Goal: Transaction & Acquisition: Purchase product/service

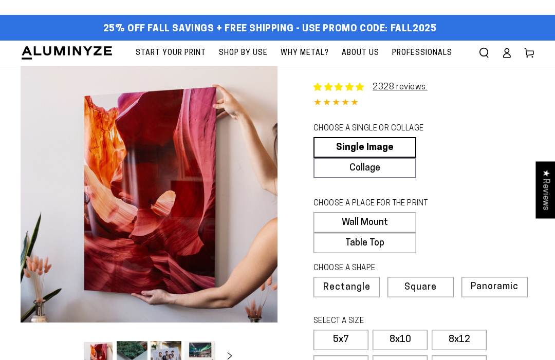
select select "**********"
click at [364, 141] on link "Single Image" at bounding box center [365, 147] width 103 height 21
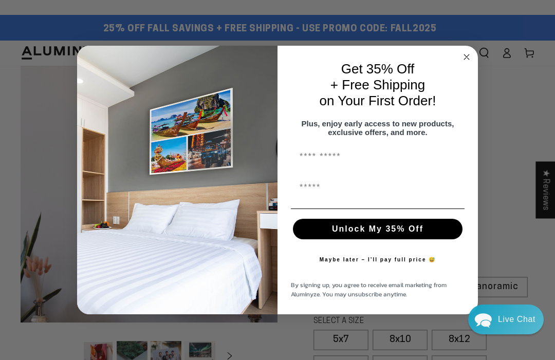
click at [329, 151] on input "First Name" at bounding box center [378, 157] width 174 height 21
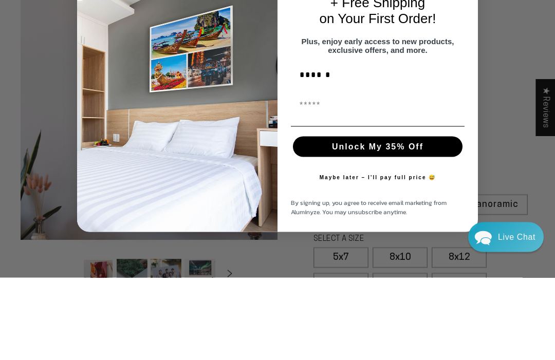
type input "******"
click at [323, 178] on input "First Name" at bounding box center [378, 188] width 174 height 21
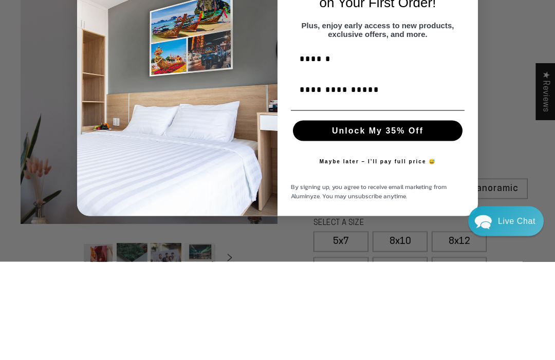
type input "**********"
click at [391, 219] on button "Unlock My 35% Off" at bounding box center [378, 229] width 170 height 21
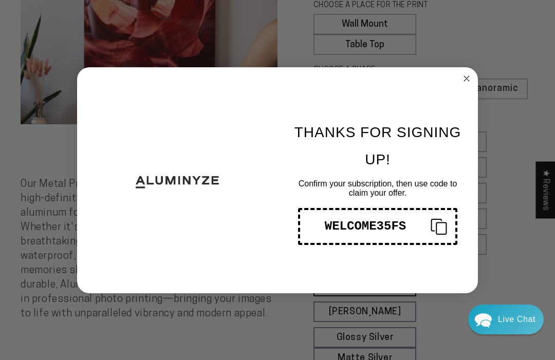
click at [376, 233] on div "WELCOME35FS" at bounding box center [365, 226] width 114 height 14
click at [467, 81] on icon "Close dialog" at bounding box center [466, 78] width 5 height 5
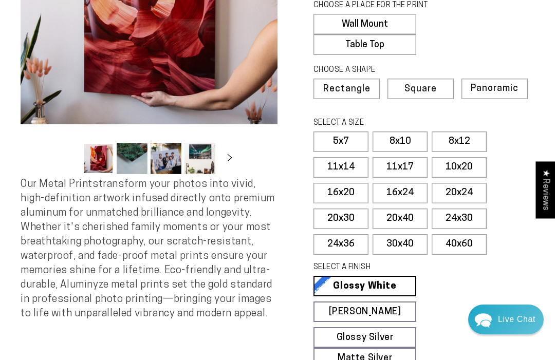
click at [398, 133] on label "8x10" at bounding box center [400, 142] width 55 height 21
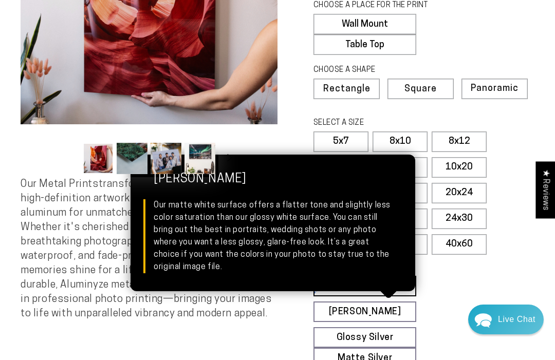
click at [368, 310] on link "[PERSON_NAME] Matte White Our matte white surface offers a flatter tone and sli…" at bounding box center [365, 312] width 103 height 21
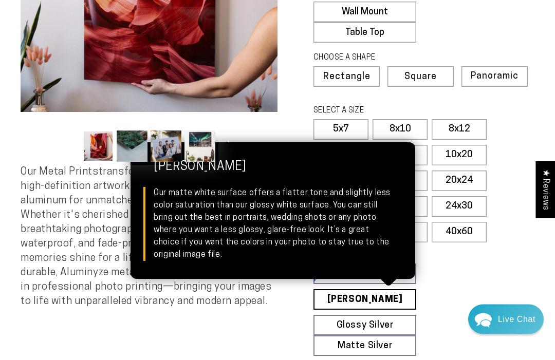
scroll to position [209, 0]
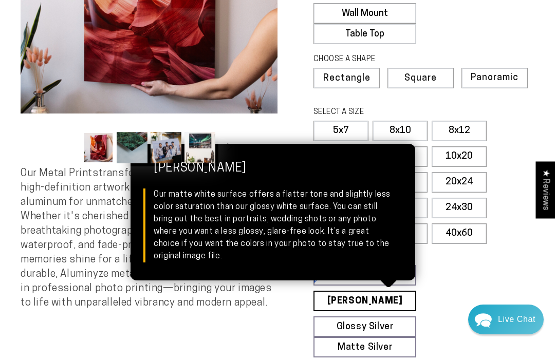
click at [473, 294] on fieldset "SELECT A FINISH Learn more Glossy White Glossy White Our bright white glossy su…" at bounding box center [421, 304] width 214 height 106
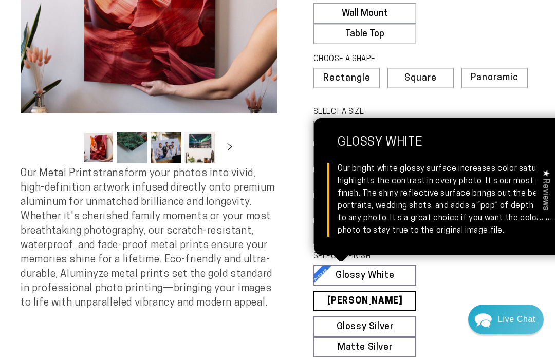
click at [369, 272] on link "Glossy White Glossy White Our bright white glossy surface increases color satur…" at bounding box center [365, 275] width 103 height 21
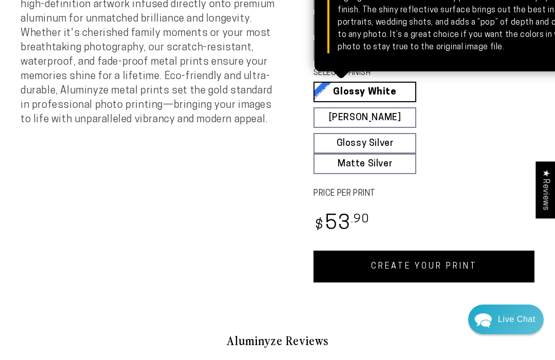
scroll to position [393, 0]
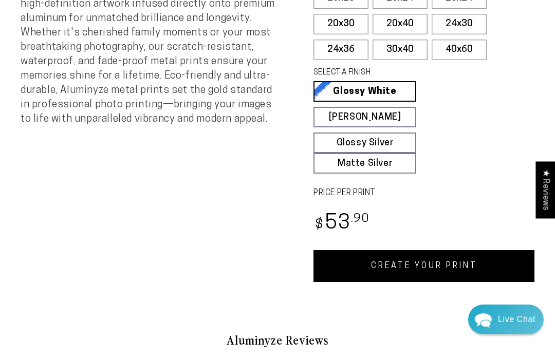
click at [418, 267] on link "CREATE YOUR PRINT" at bounding box center [424, 266] width 221 height 32
